Goal: Communication & Community: Connect with others

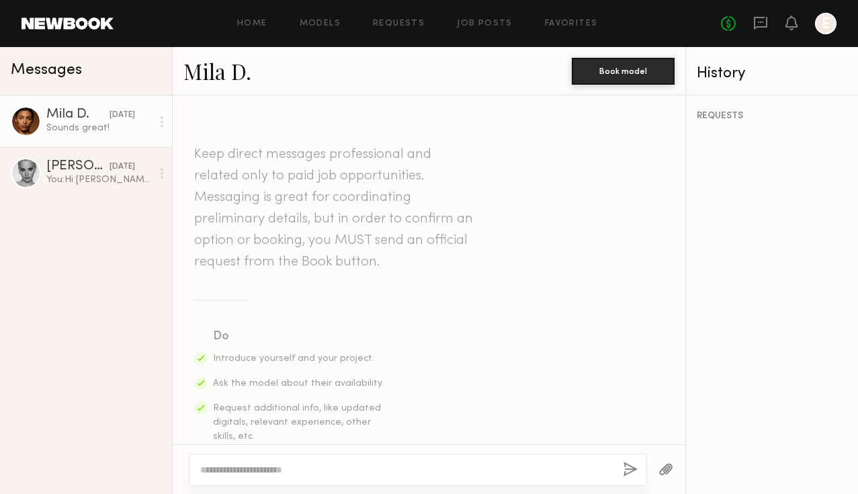
scroll to position [1343, 0]
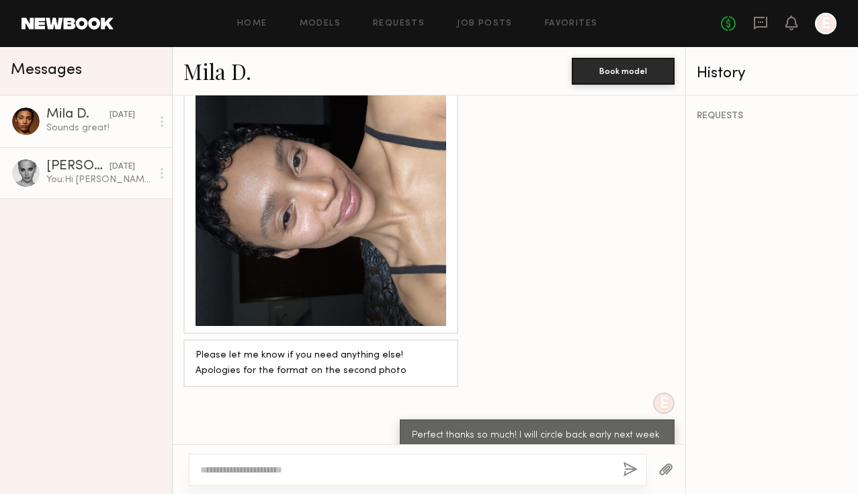
click at [82, 187] on link "Kat T. 10/10/2025 You: Hi Kat! I'm Erin, Creative Director at Jones Road Beauty…" at bounding box center [86, 173] width 172 height 52
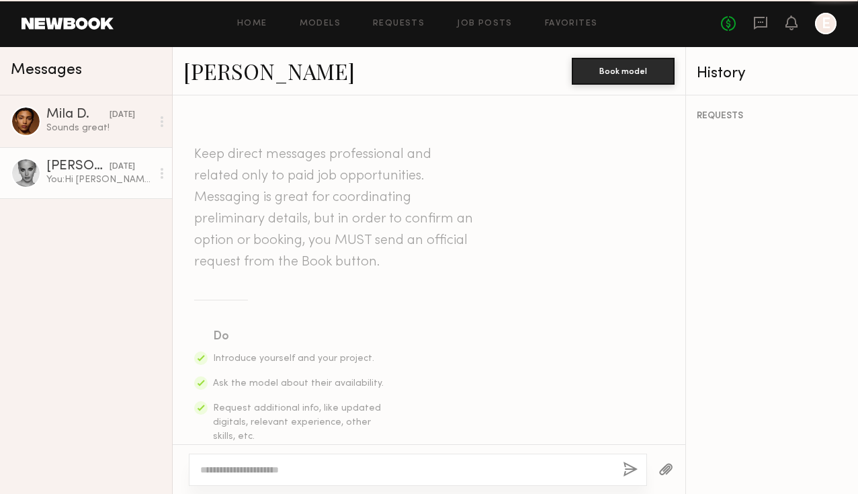
scroll to position [417, 0]
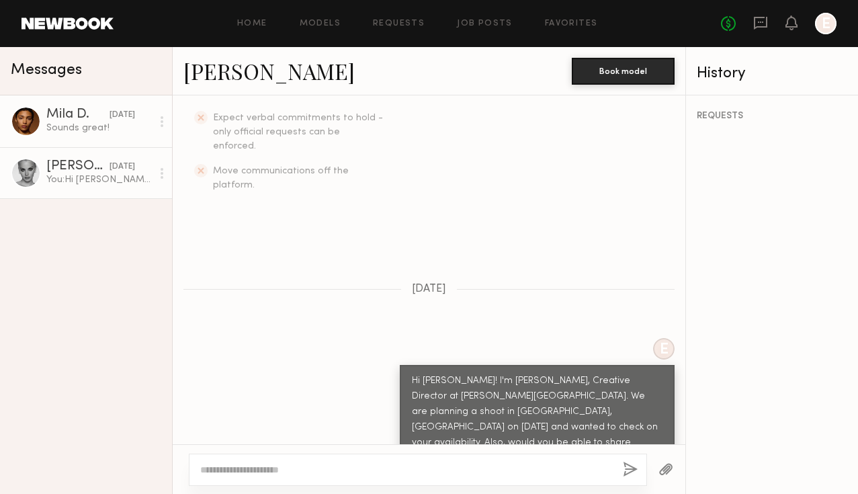
click at [73, 130] on div "Sounds great!" at bounding box center [99, 128] width 106 height 13
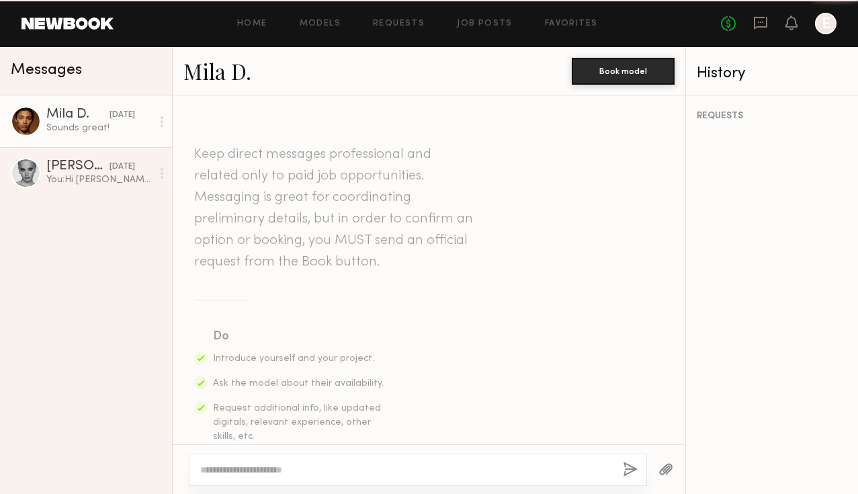
scroll to position [1343, 0]
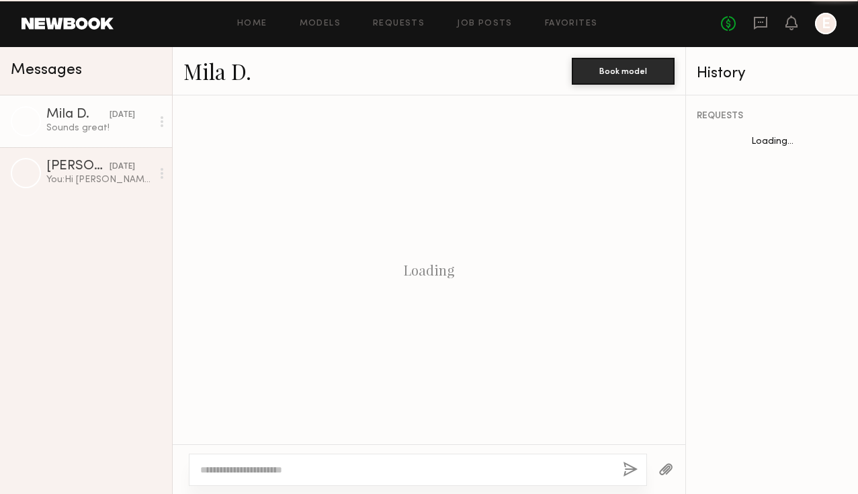
scroll to position [1343, 0]
